Goal: Task Accomplishment & Management: Manage account settings

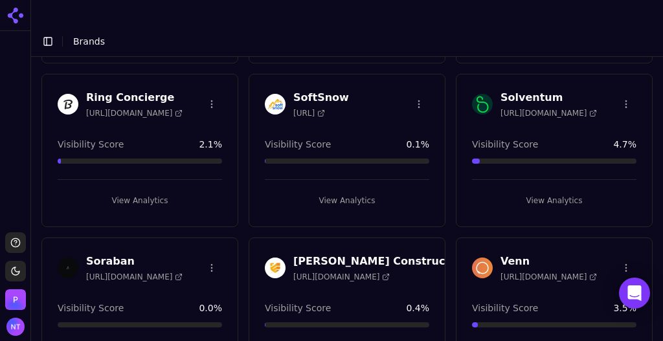
scroll to position [1209, 0]
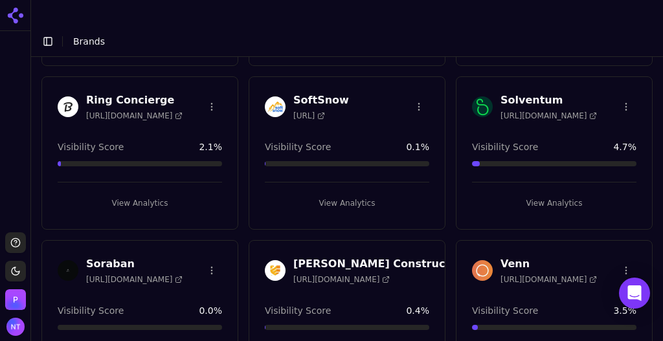
click at [411, 225] on html "Support Toggle theme [PERSON_NAME] Toggle Sidebar Brands Brand Analytics Track …" at bounding box center [331, 183] width 663 height 367
click at [386, 247] on div "Delete Brand" at bounding box center [383, 249] width 76 height 21
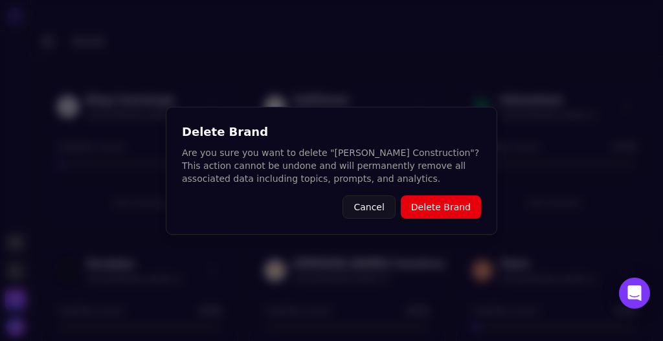
click at [441, 214] on button "Delete Brand" at bounding box center [440, 206] width 80 height 23
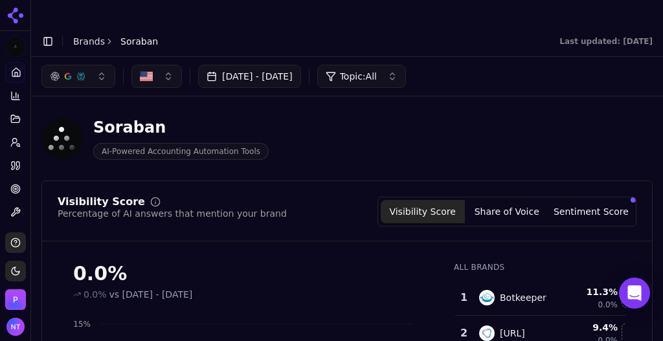
click at [97, 65] on button "button" at bounding box center [78, 76] width 74 height 23
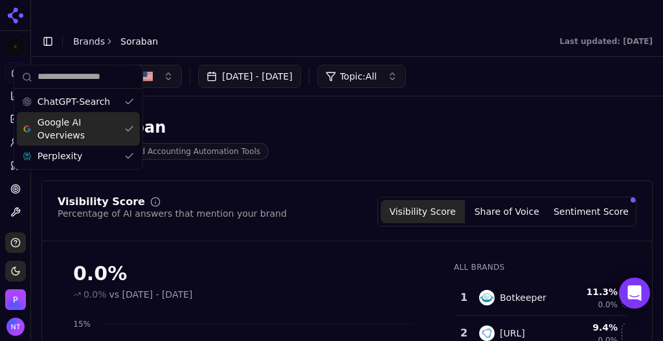
click at [73, 136] on span "Google AI Overviews" at bounding box center [79, 129] width 82 height 26
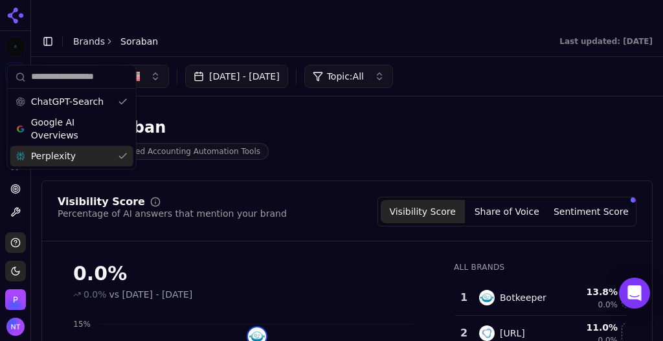
click at [69, 149] on div "Perplexity" at bounding box center [71, 156] width 123 height 21
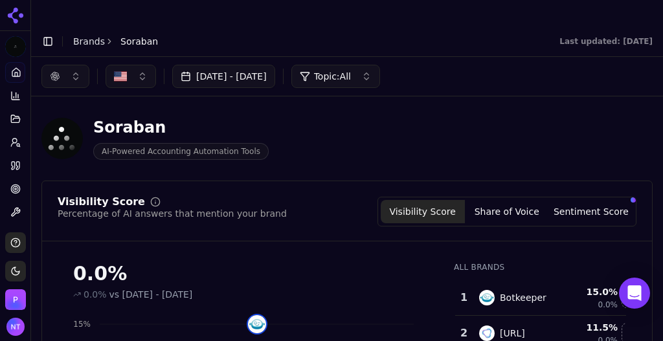
click at [89, 36] on link "Brands" at bounding box center [89, 41] width 32 height 10
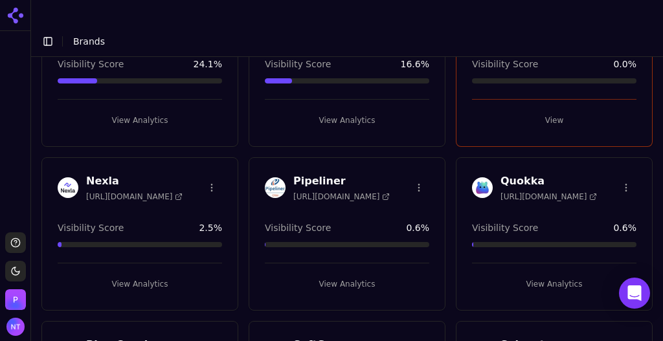
scroll to position [1022, 0]
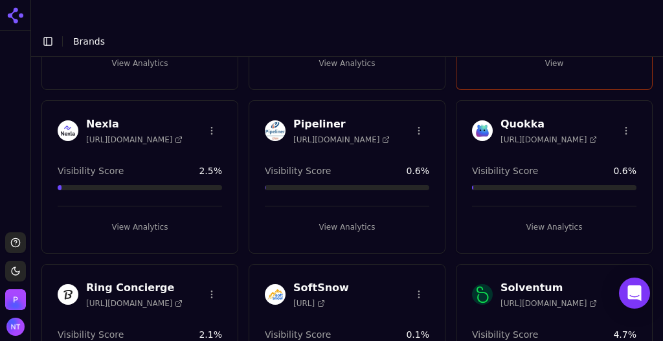
click at [359, 217] on button "View Analytics" at bounding box center [347, 227] width 164 height 21
